Goal: Information Seeking & Learning: Check status

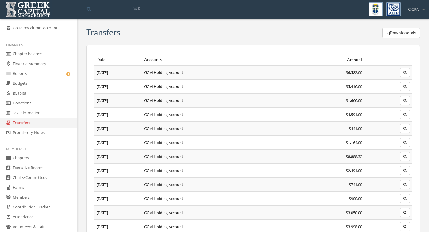
click at [53, 72] on link "Reports" at bounding box center [38, 74] width 77 height 10
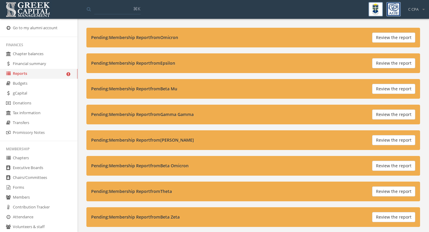
click at [30, 123] on link "Transfers" at bounding box center [38, 123] width 77 height 10
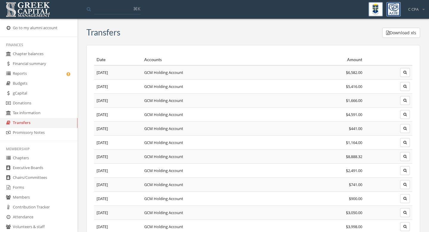
click at [247, 94] on td "GCM Holding Account" at bounding box center [229, 101] width 175 height 14
click at [406, 71] on icon "button" at bounding box center [405, 73] width 3 height 4
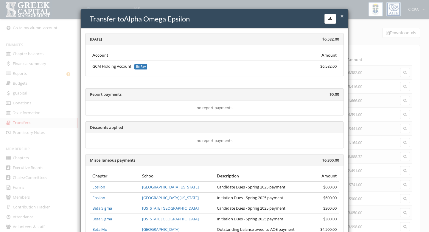
click at [344, 15] on div "× Close Transfer to Alpha Omega Epsilon" at bounding box center [215, 18] width 268 height 19
click at [342, 17] on span "×" at bounding box center [342, 16] width 4 height 8
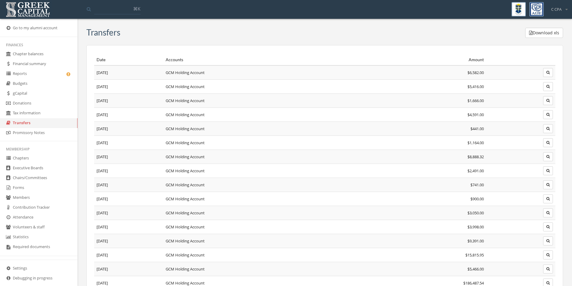
click at [48, 124] on link "Transfers" at bounding box center [38, 123] width 77 height 10
click at [41, 77] on link "Reports" at bounding box center [38, 74] width 77 height 10
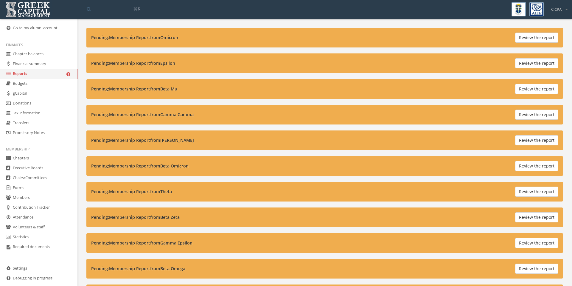
click at [41, 60] on link "Financial summary" at bounding box center [38, 64] width 77 height 10
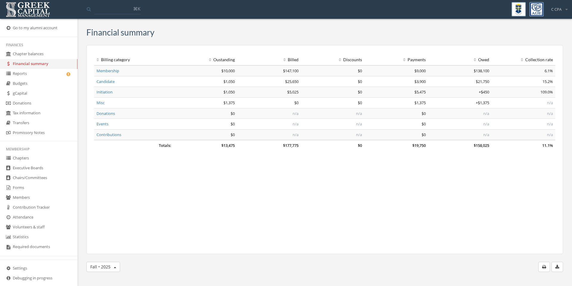
click at [30, 97] on link "gCapital" at bounding box center [38, 94] width 77 height 10
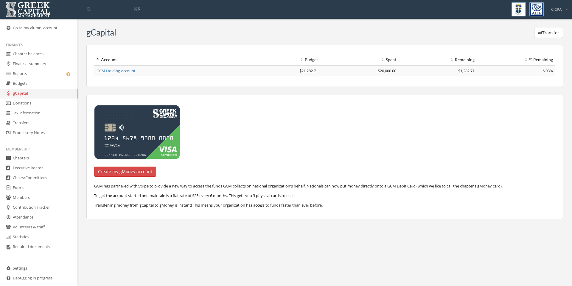
click at [124, 71] on link "GCM Holding Account" at bounding box center [116, 70] width 39 height 5
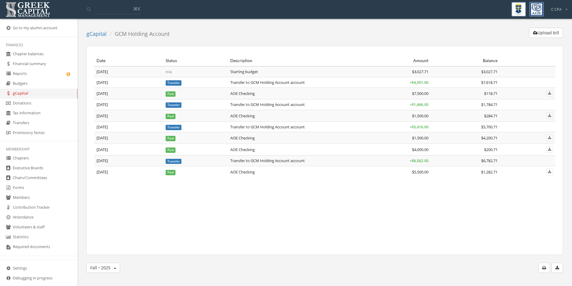
drag, startPoint x: 558, startPoint y: 262, endPoint x: 560, endPoint y: 268, distance: 6.3
click at [429, 232] on div "gCapital GCM Holding Account Upload bill Date Status Description Amount Balance…" at bounding box center [325, 153] width 486 height 251
click at [429, 232] on button "button" at bounding box center [558, 267] width 12 height 10
click at [429, 232] on icon "button" at bounding box center [544, 267] width 4 height 4
click at [362, 32] on div "Upload bill" at bounding box center [368, 34] width 389 height 13
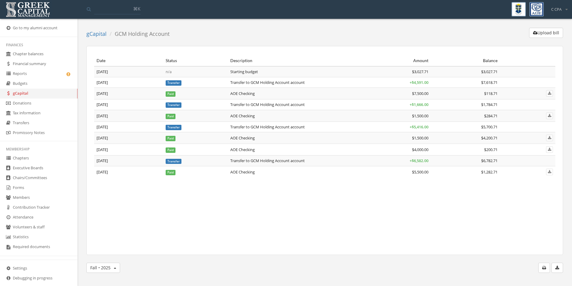
click at [38, 121] on link "Transfers" at bounding box center [38, 123] width 77 height 10
